Goal: Transaction & Acquisition: Purchase product/service

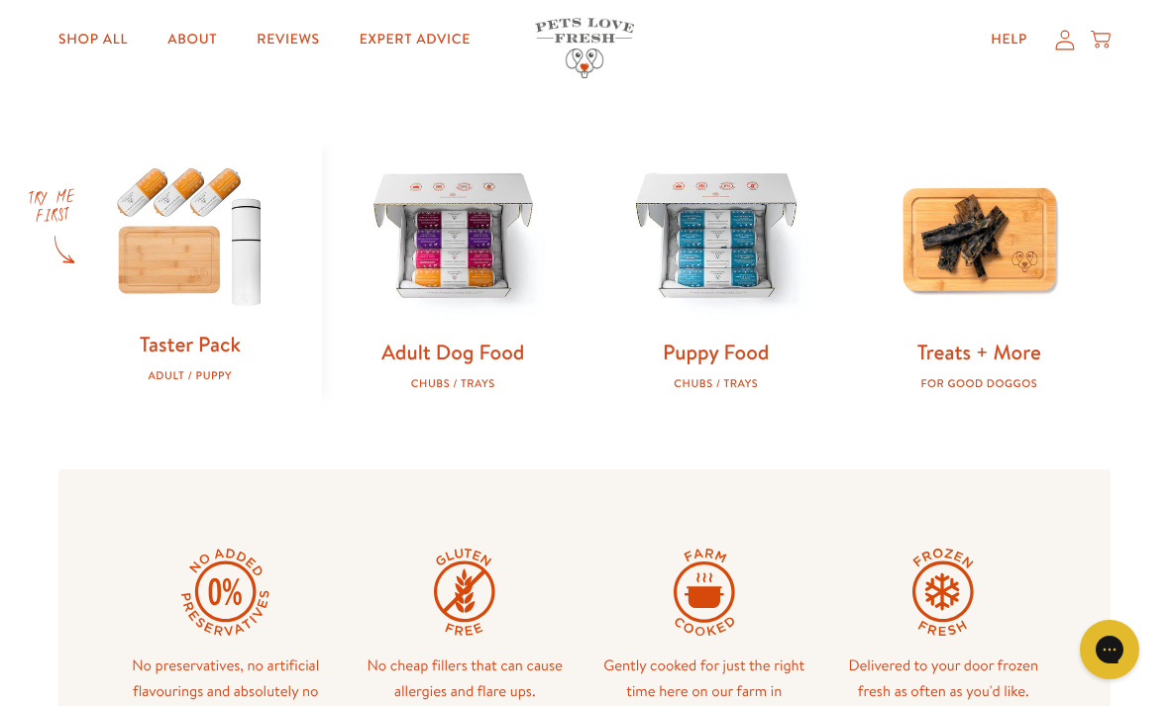
scroll to position [584, 0]
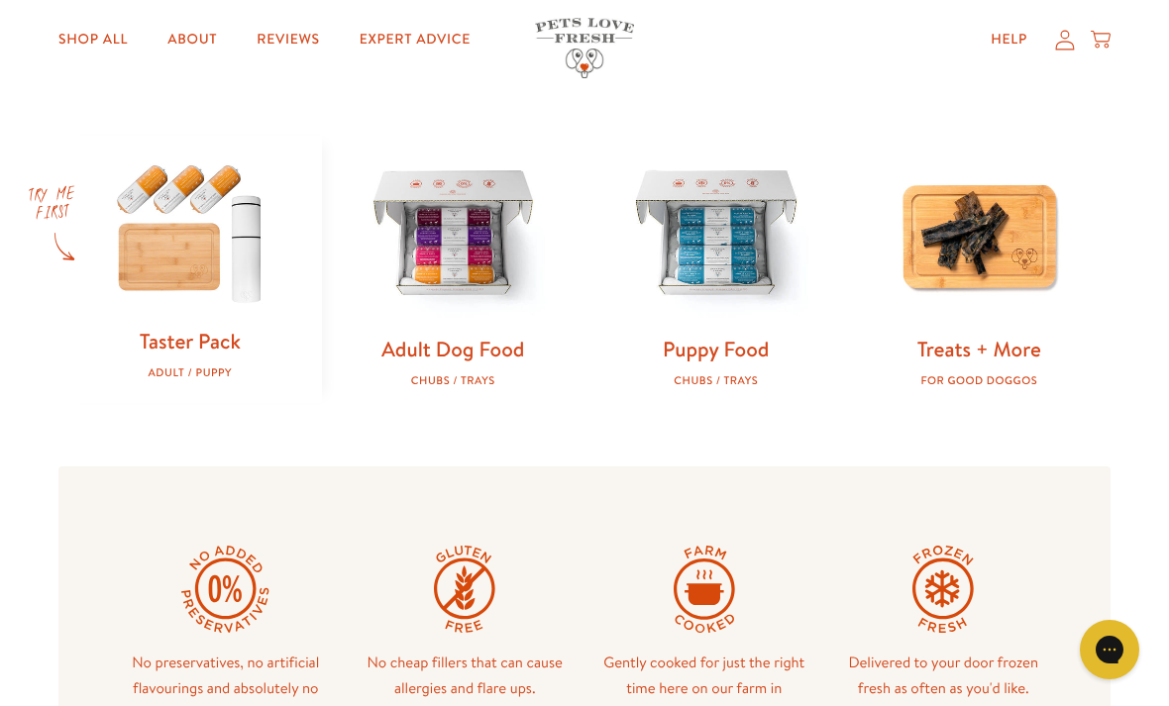
click at [502, 350] on link "Adult Dog Food" at bounding box center [452, 349] width 143 height 29
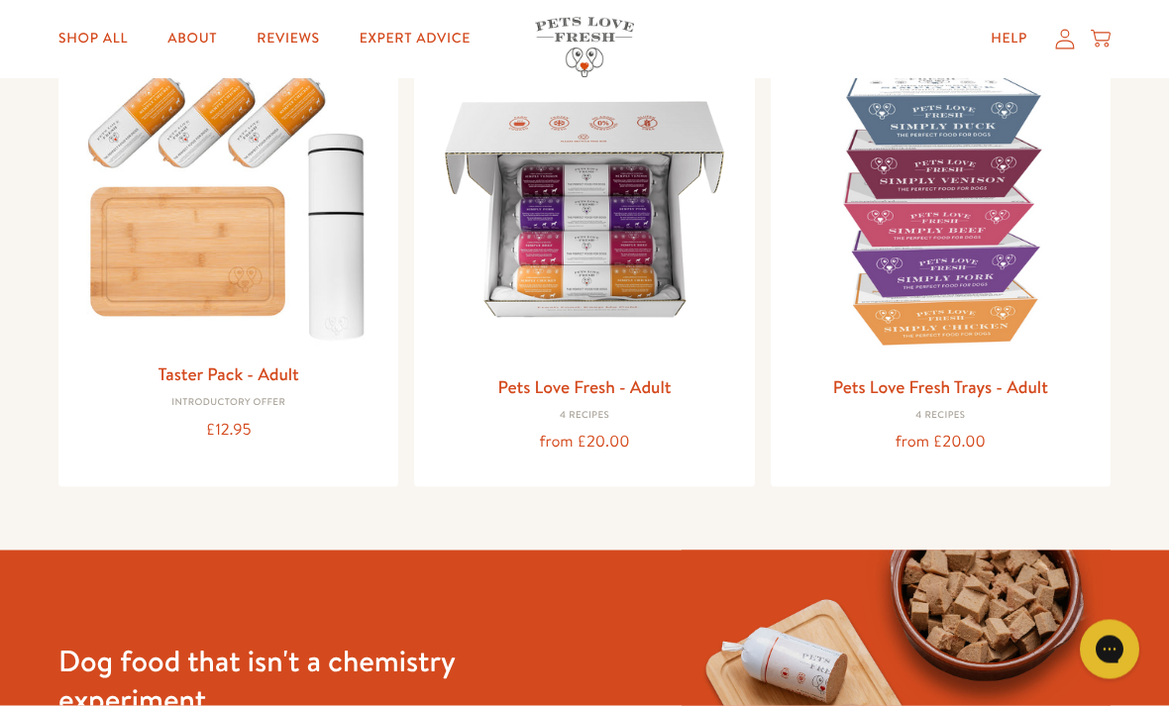
scroll to position [284, 0]
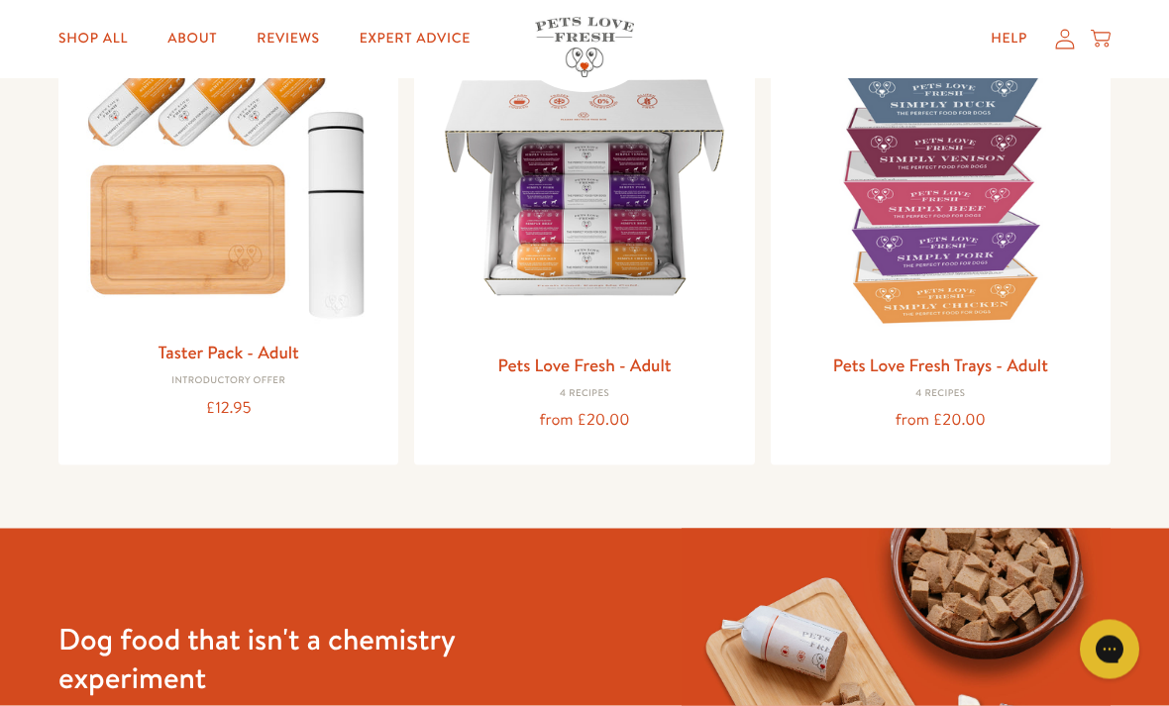
click at [635, 411] on div "from £20.00" at bounding box center [584, 420] width 308 height 27
click at [639, 356] on link "Pets Love Fresh - Adult" at bounding box center [583, 365] width 173 height 25
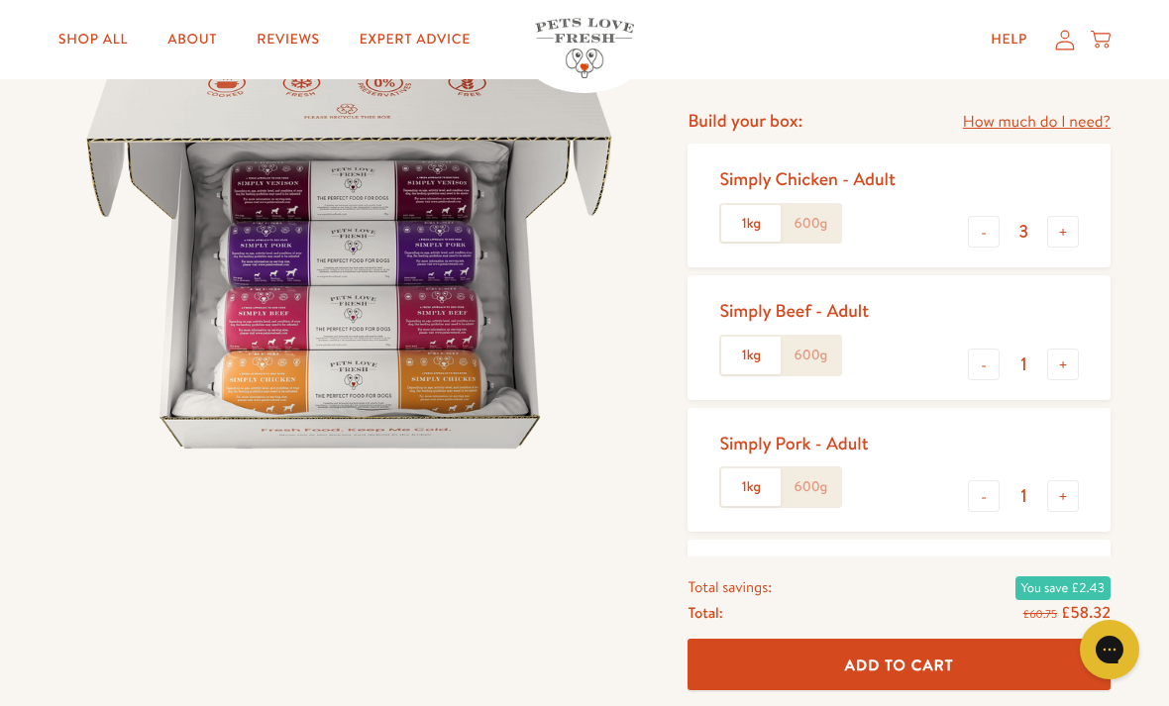
scroll to position [230, 0]
click at [811, 227] on label "600g" at bounding box center [809, 225] width 59 height 38
click at [0, 0] on input "600g" at bounding box center [0, 0] width 0 height 0
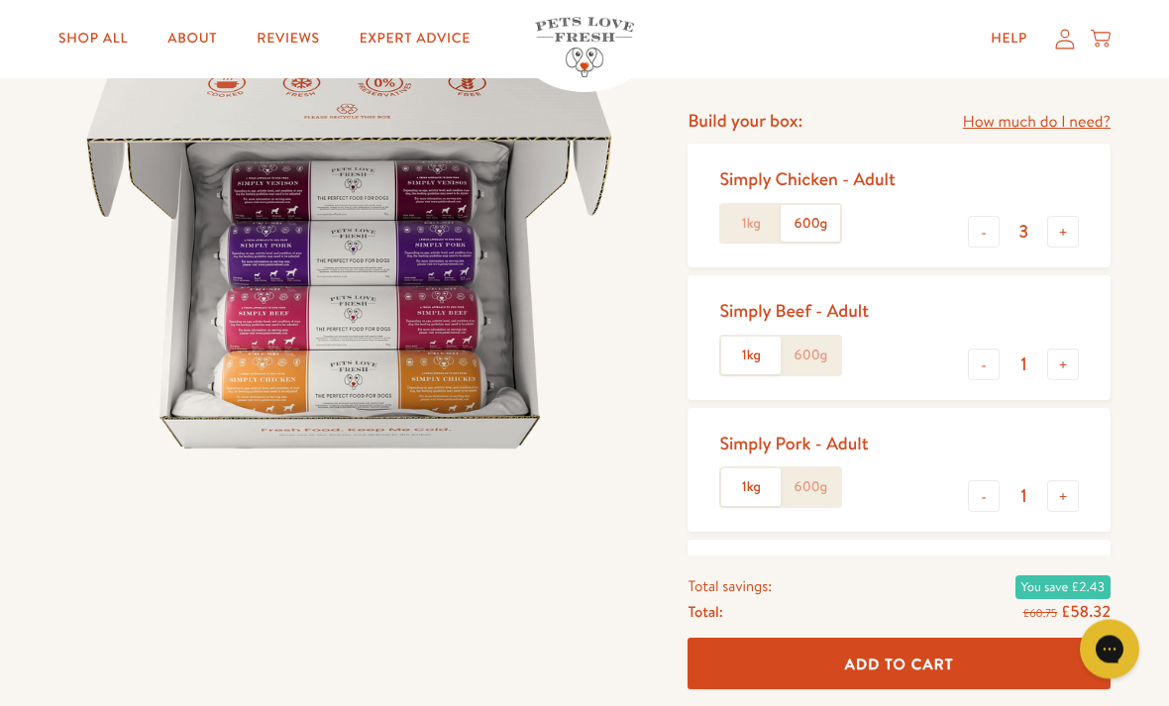
scroll to position [231, 0]
click at [987, 361] on button "-" at bounding box center [984, 365] width 32 height 32
type input "0"
click at [978, 503] on button "-" at bounding box center [984, 496] width 32 height 32
type input "0"
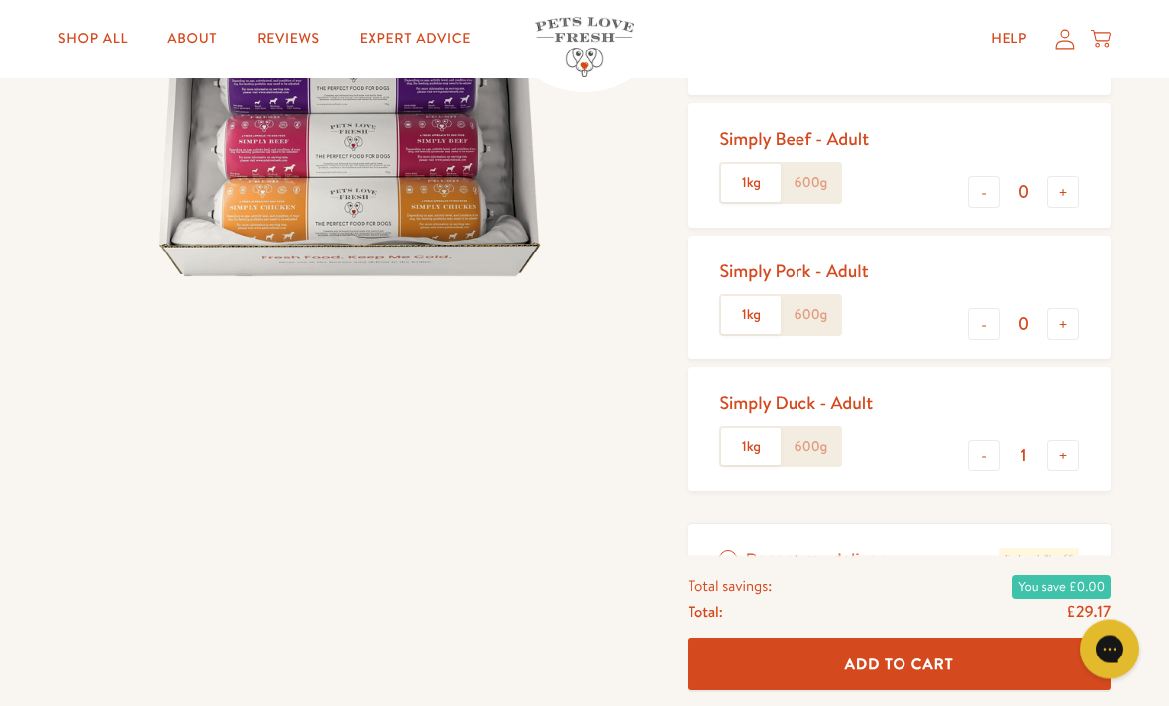
click at [972, 462] on button "-" at bounding box center [984, 457] width 32 height 32
type input "0"
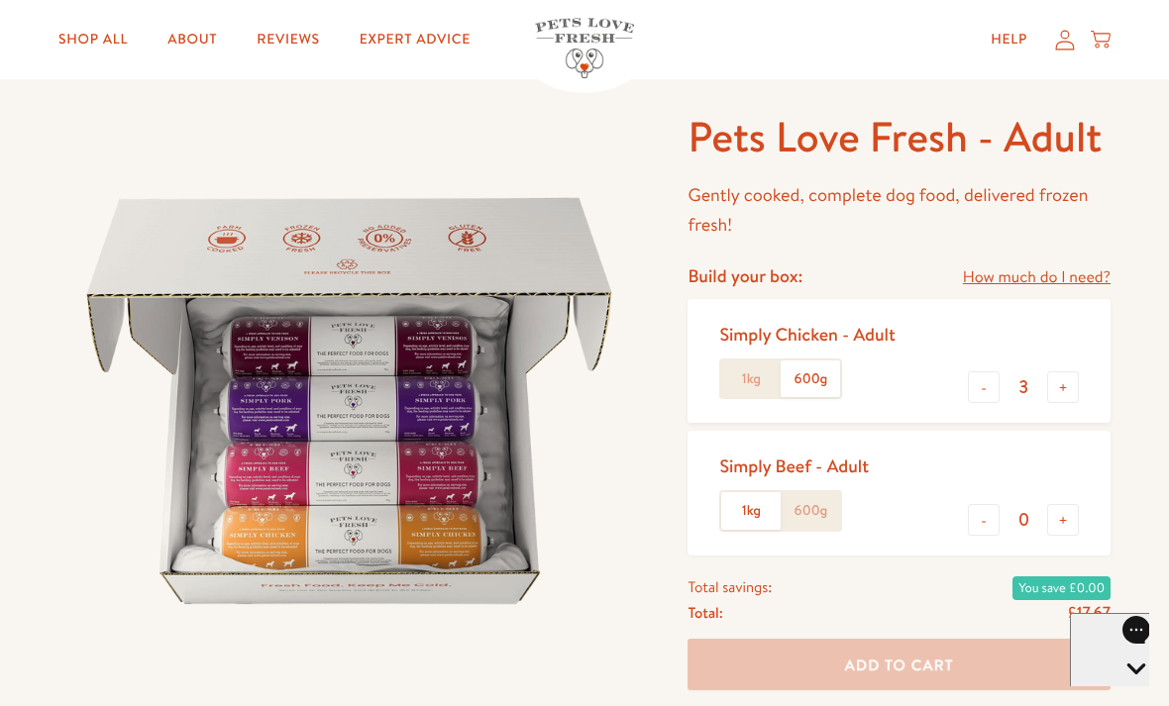
scroll to position [69, 0]
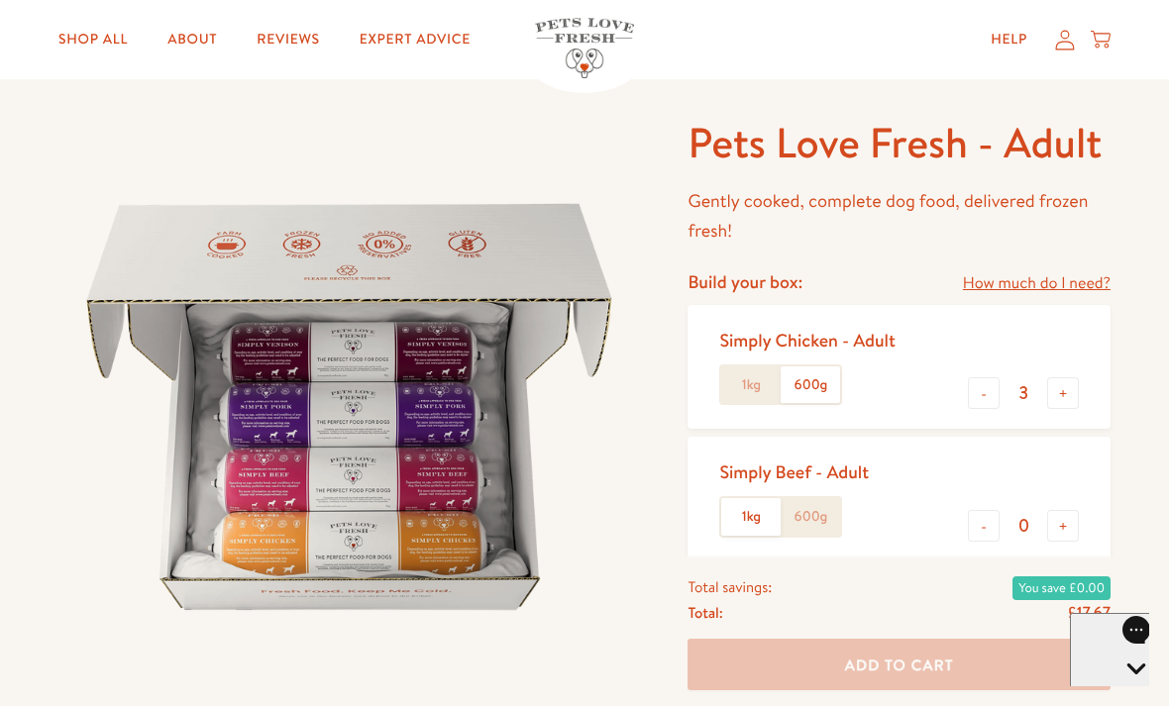
click at [1053, 391] on button "+" at bounding box center [1063, 393] width 32 height 32
type input "4"
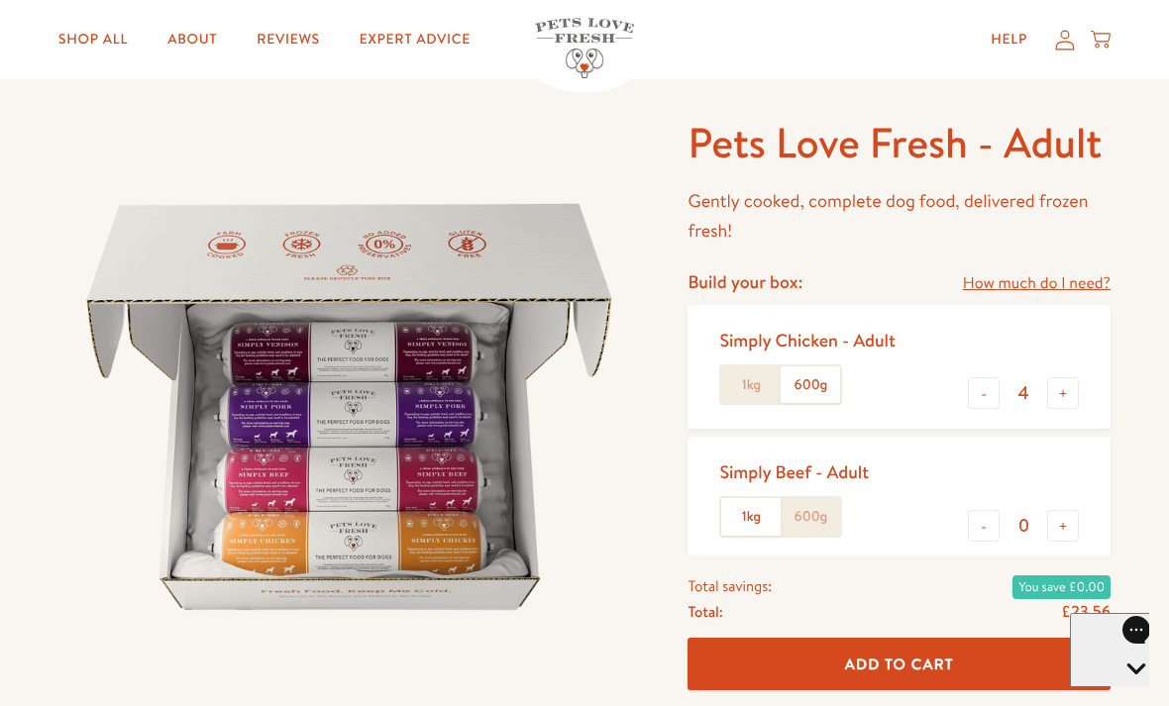
click at [914, 656] on span "Add To Cart" at bounding box center [899, 664] width 109 height 21
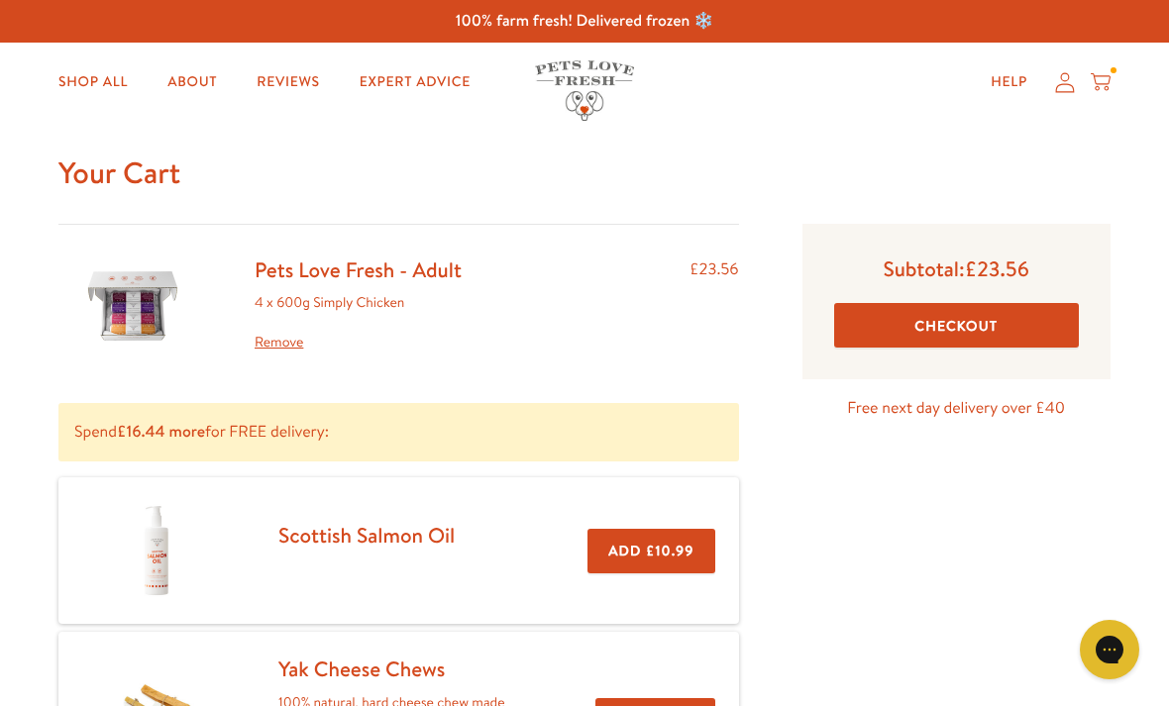
click at [969, 331] on button "Checkout" at bounding box center [956, 325] width 245 height 45
